Goal: Information Seeking & Learning: Learn about a topic

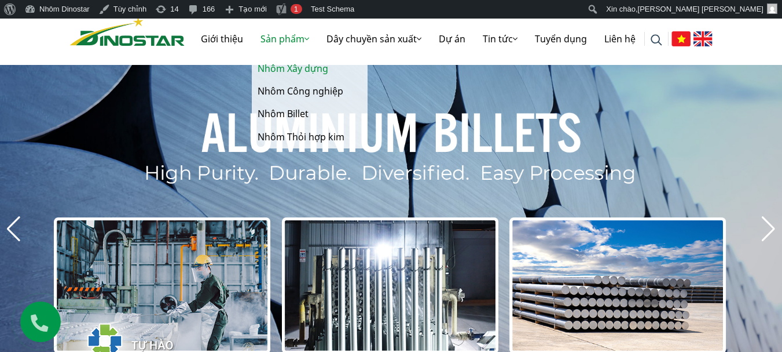
click at [294, 74] on link "Nhôm Xây dựng" at bounding box center [310, 68] width 116 height 23
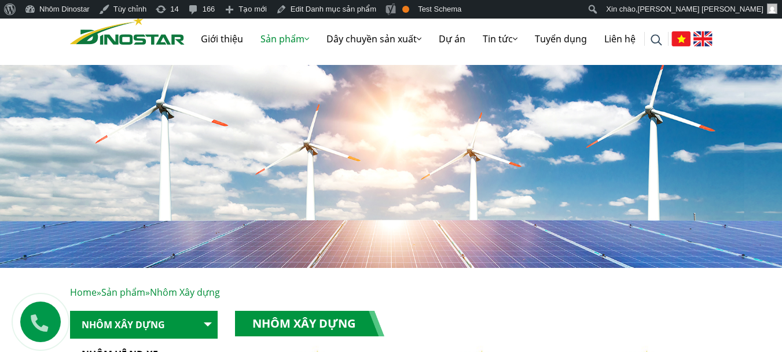
click at [698, 32] on img at bounding box center [703, 38] width 19 height 15
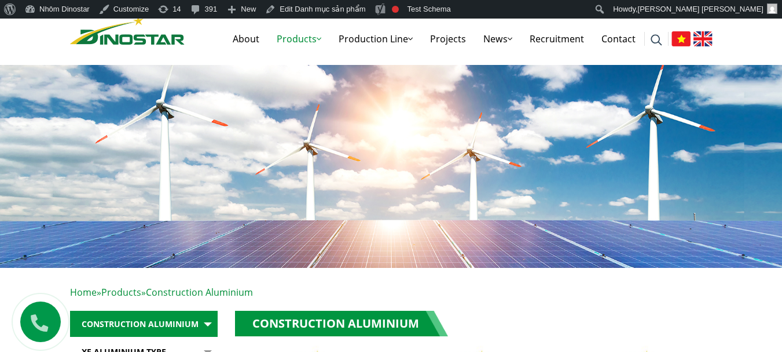
click at [676, 41] on img at bounding box center [681, 38] width 19 height 15
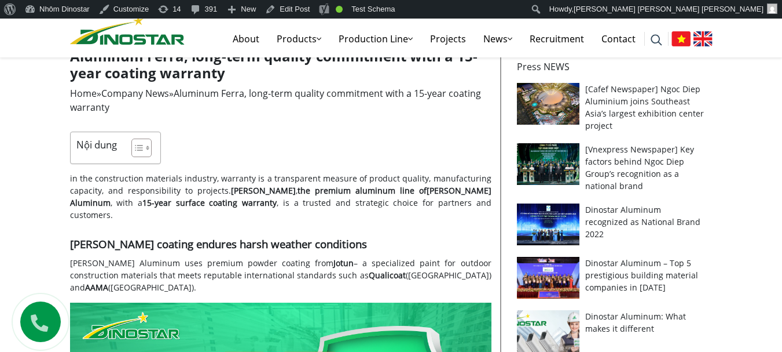
scroll to position [232, 0]
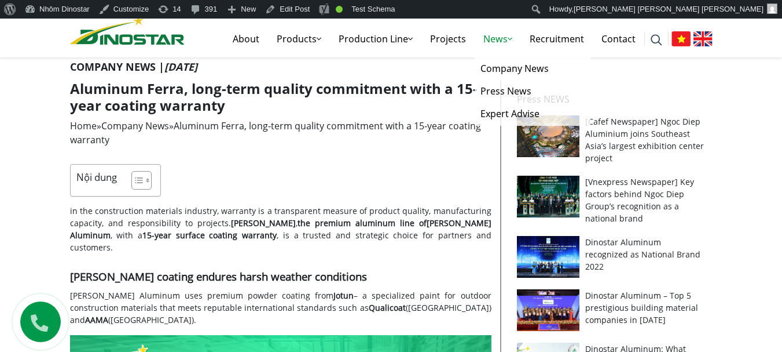
click at [501, 37] on link "News" at bounding box center [498, 38] width 46 height 37
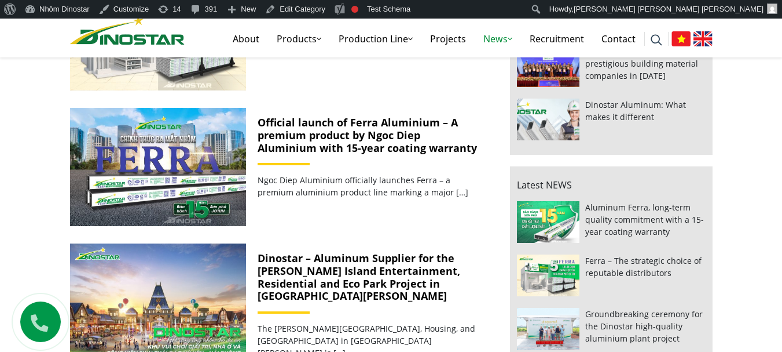
scroll to position [811, 0]
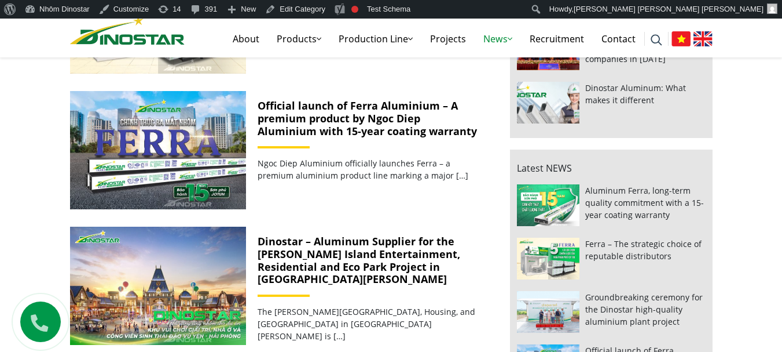
click at [338, 128] on link "Official launch of Ferra Aluminium – A premium product by Ngoc Diep Aluminium w…" at bounding box center [367, 117] width 219 height 39
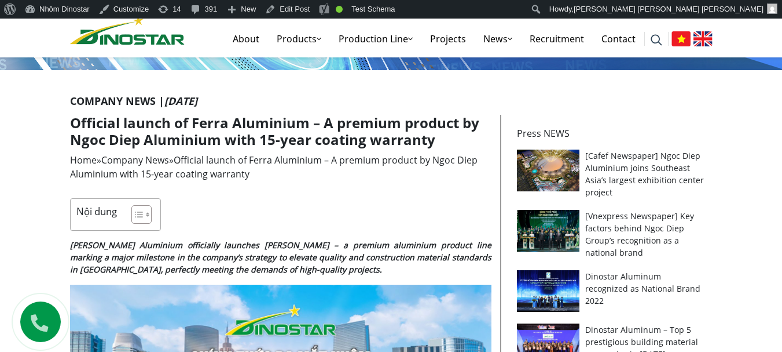
scroll to position [232, 0]
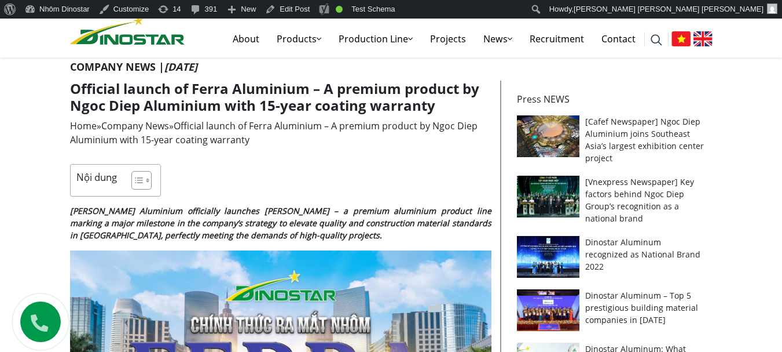
click at [307, 100] on h1 "Official launch of Ferra Aluminium – A premium product by Ngoc Diep Aluminium w…" at bounding box center [281, 97] width 422 height 34
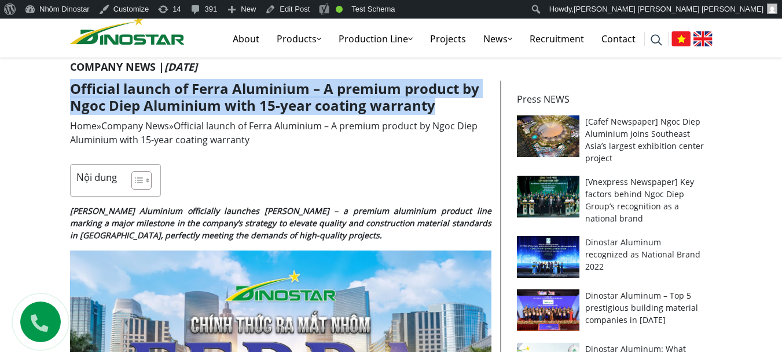
click at [307, 100] on h1 "Official launch of Ferra Aluminium – A premium product by Ngoc Diep Aluminium w…" at bounding box center [281, 97] width 422 height 34
copy article "Official launch of Ferra Aluminium – A premium product by Ngoc Diep Aluminium w…"
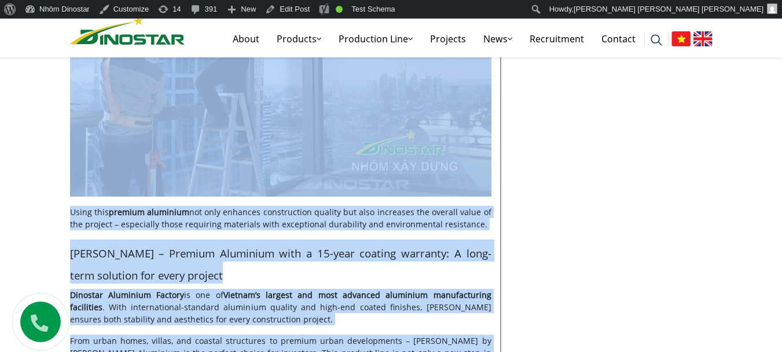
scroll to position [1818, 0]
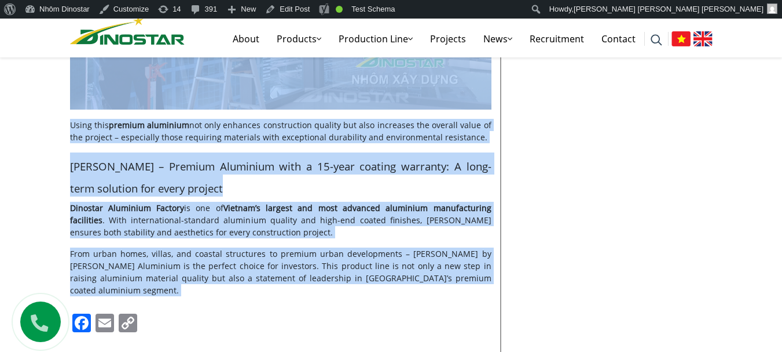
drag, startPoint x: 70, startPoint y: 209, endPoint x: 468, endPoint y: 239, distance: 398.9
copy div "Ngoc Diep Aluminium officially launches Ferra – a premium aluminium product lin…"
click at [365, 152] on h2 "Ferra – Premium Aluminium with a 15-year coating warranty: A long-term solution…" at bounding box center [281, 174] width 422 height 45
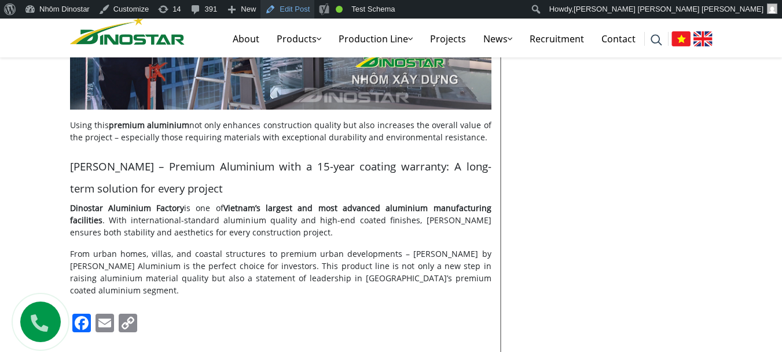
click at [292, 6] on link "Edit Post" at bounding box center [288, 9] width 54 height 19
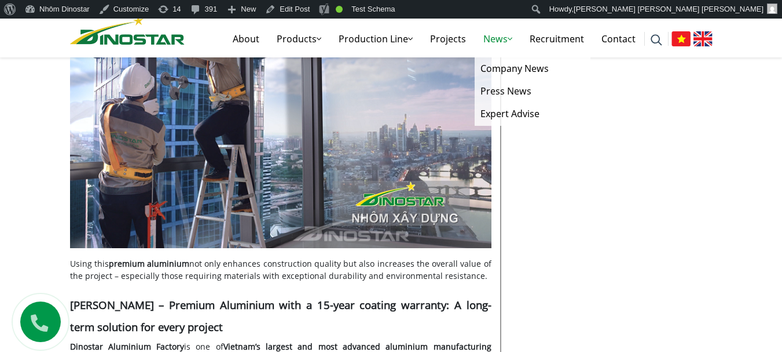
click at [504, 39] on link "News" at bounding box center [498, 38] width 46 height 37
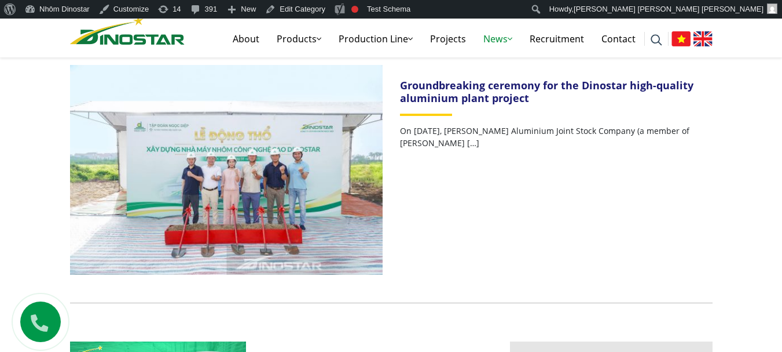
click at [473, 95] on link "Groundbreaking ceremony for the Dinostar high-quality aluminium plant project" at bounding box center [547, 91] width 294 height 27
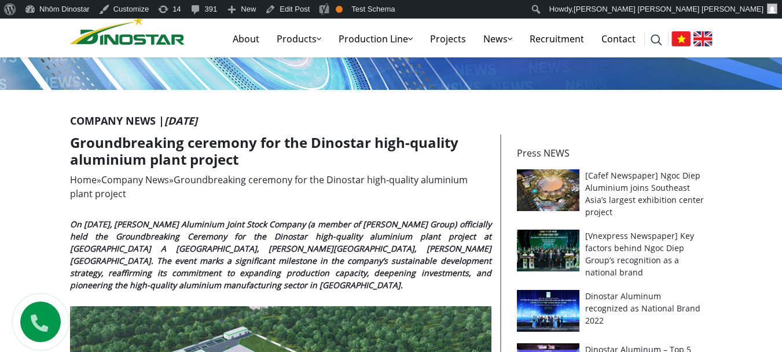
scroll to position [174, 0]
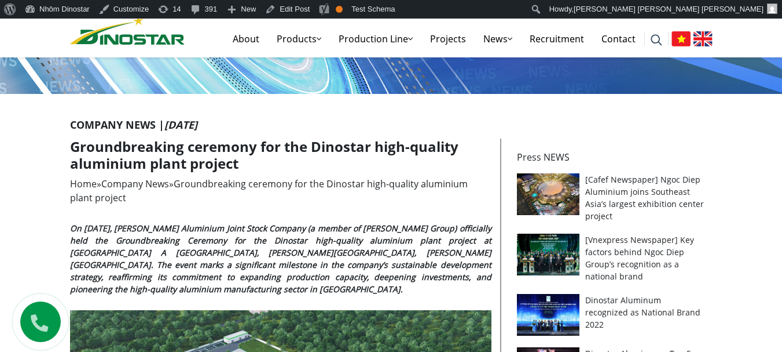
click at [133, 152] on h1 "Groundbreaking ceremony for the Dinostar high-quality aluminium plant project" at bounding box center [281, 155] width 422 height 34
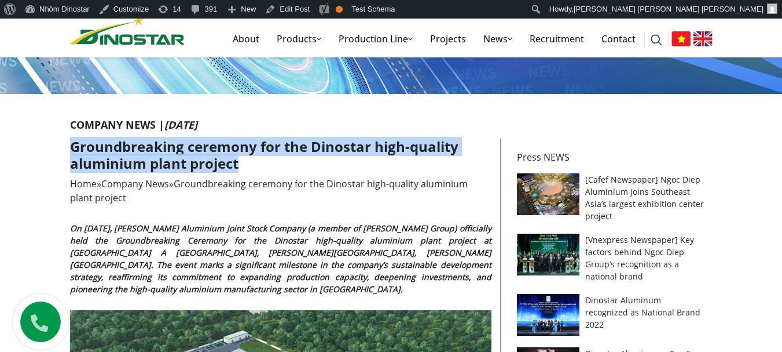
click at [133, 152] on h1 "Groundbreaking ceremony for the Dinostar high-quality aluminium plant project" at bounding box center [281, 155] width 422 height 34
copy article "Groundbreaking ceremony for the Dinostar high-quality aluminium plant project"
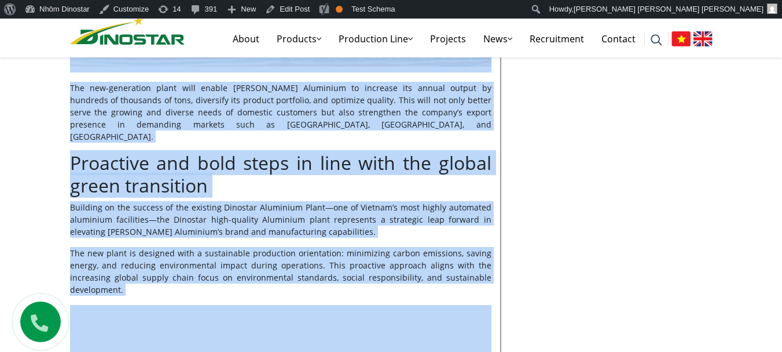
scroll to position [1888, 0]
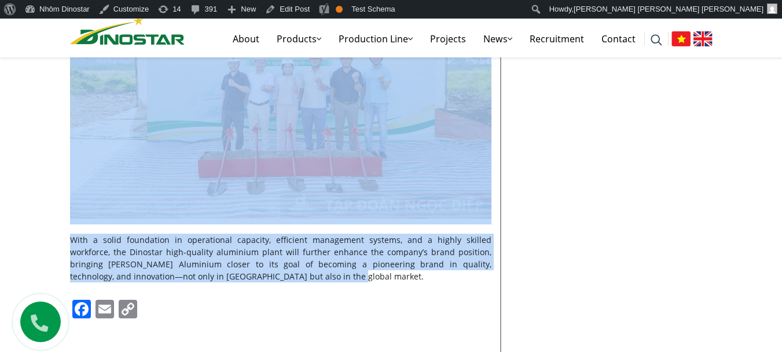
drag, startPoint x: 72, startPoint y: 227, endPoint x: 313, endPoint y: 235, distance: 241.0
copy div "On August 9, 2025, Ngoc Diep Aluminium Joint Stock Company (a member of Ngoc Di…"
click at [500, 41] on link "News" at bounding box center [498, 38] width 46 height 37
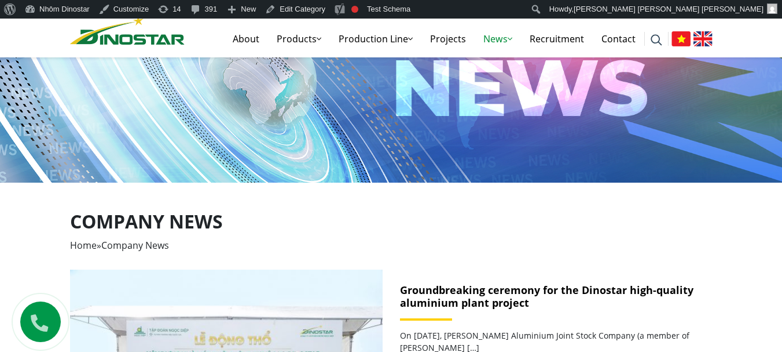
scroll to position [116, 0]
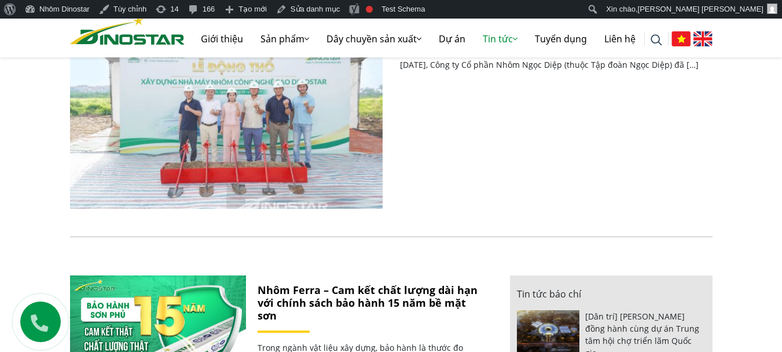
scroll to position [579, 0]
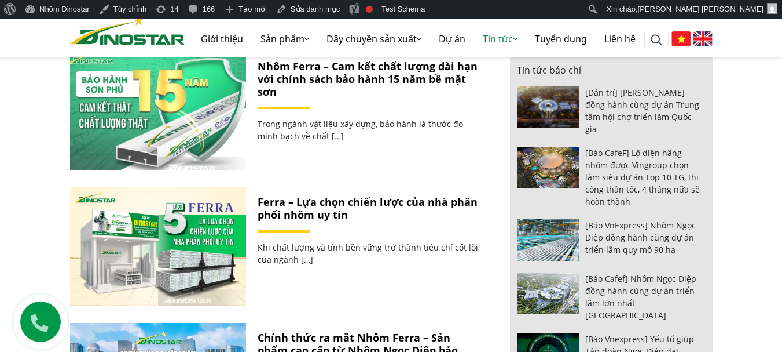
click at [192, 115] on img at bounding box center [158, 110] width 188 height 126
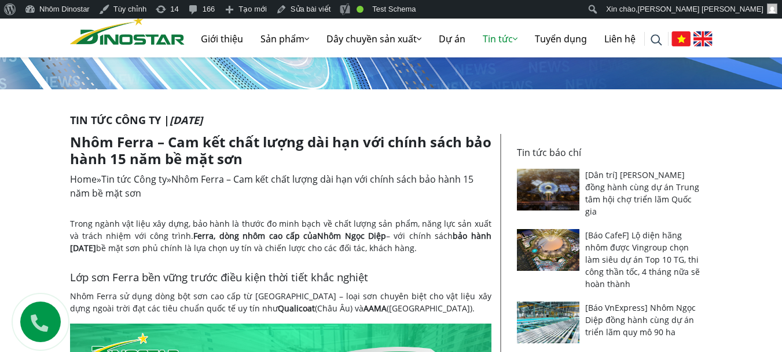
scroll to position [232, 0]
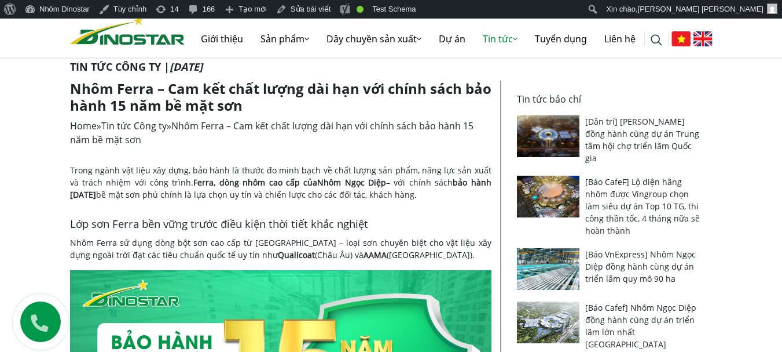
drag, startPoint x: 65, startPoint y: 169, endPoint x: 426, endPoint y: 197, distance: 361.9
copy p "Trong ngành vật liệu xây dựng, bảo hành là thước đo minh bạch về chất lượng sản…"
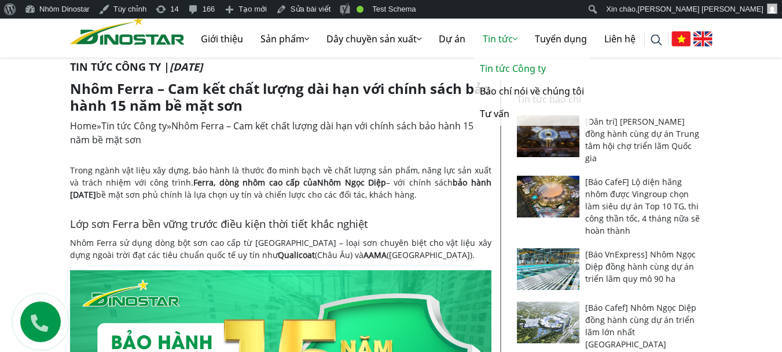
click at [493, 74] on link "Tin tức Công ty" at bounding box center [532, 68] width 116 height 23
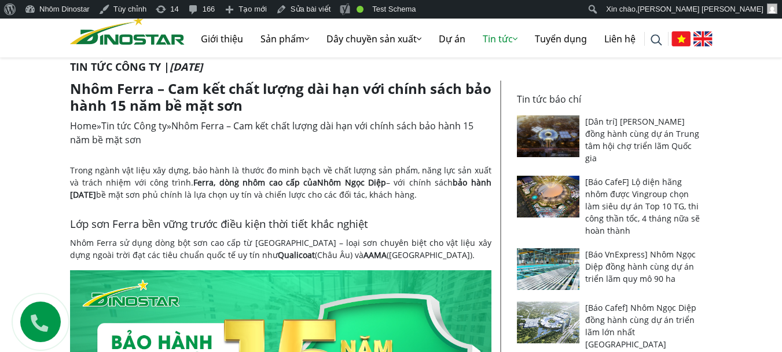
scroll to position [292, 0]
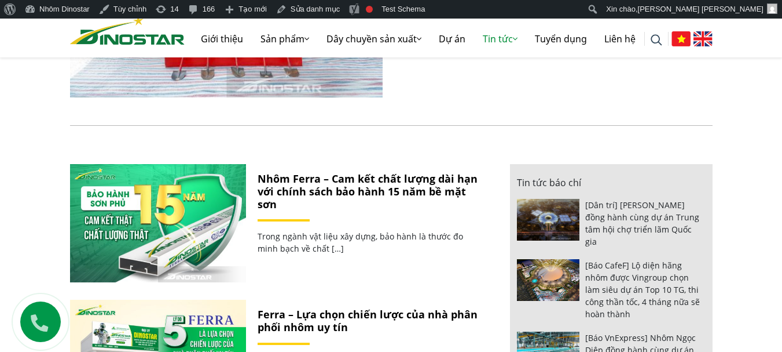
scroll to position [463, 0]
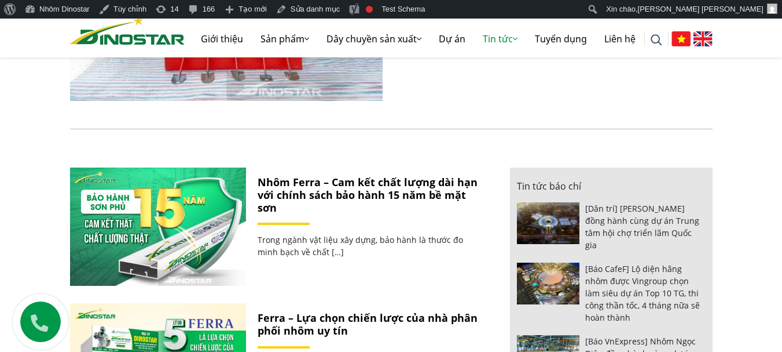
click at [346, 188] on link "Nhôm Ferra – Cam kết chất lượng dài hạn với chính sách bảo hành 15 năm bề mặt s…" at bounding box center [368, 194] width 220 height 39
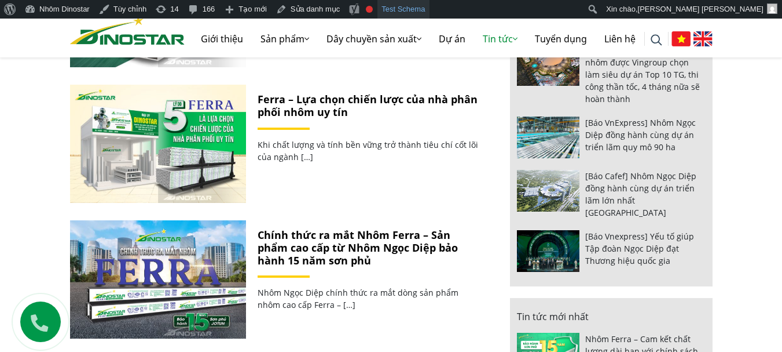
scroll to position [695, 0]
